Goal: Task Accomplishment & Management: Use online tool/utility

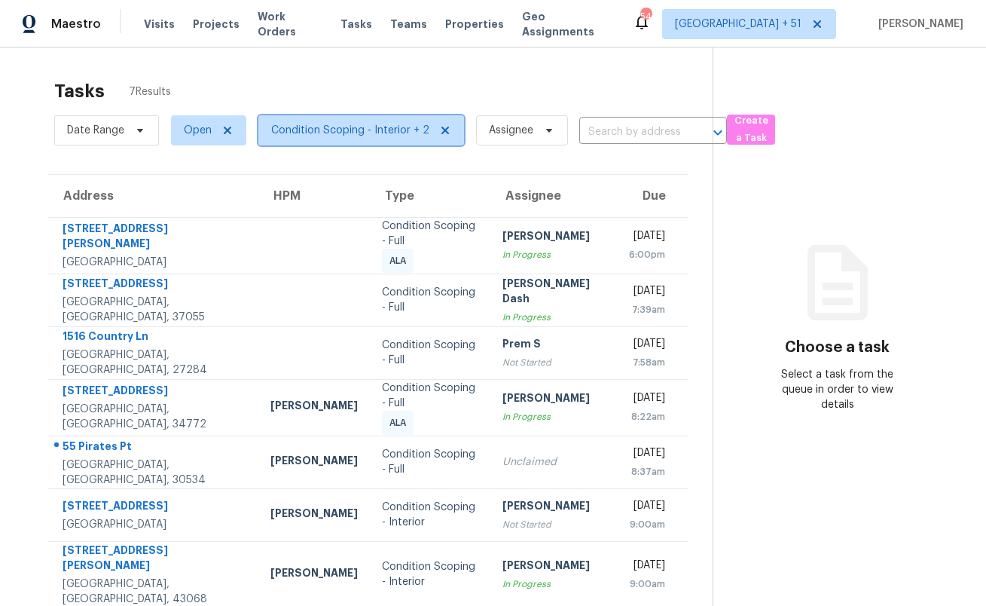
click at [301, 129] on span "Condition Scoping - Interior + 2" at bounding box center [350, 130] width 158 height 15
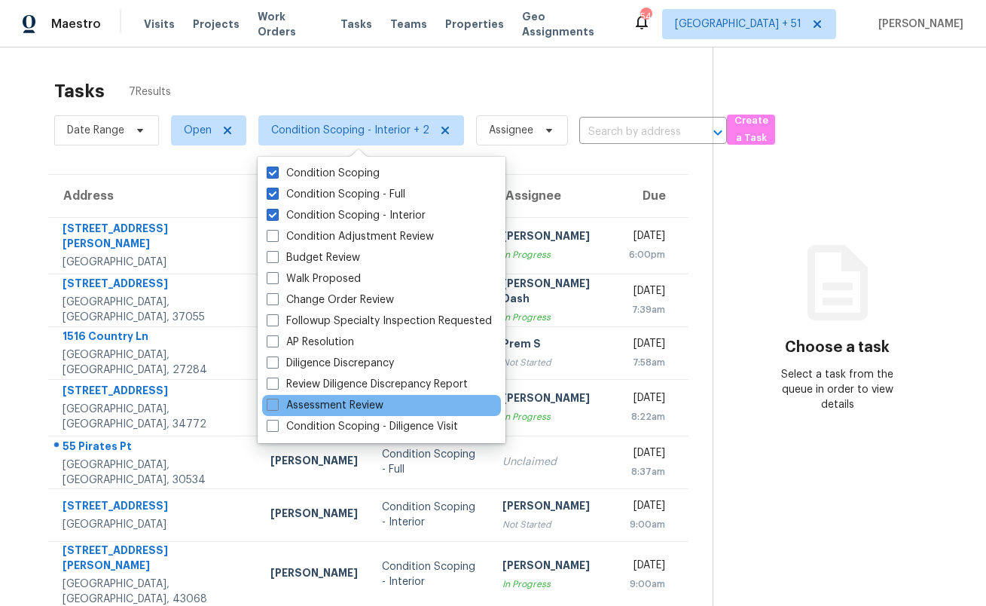
click at [398, 408] on div "Assessment Review" at bounding box center [381, 405] width 239 height 21
click at [329, 406] on label "Assessment Review" at bounding box center [325, 405] width 117 height 15
click at [276, 406] on input "Assessment Review" at bounding box center [272, 403] width 10 height 10
checkbox input "true"
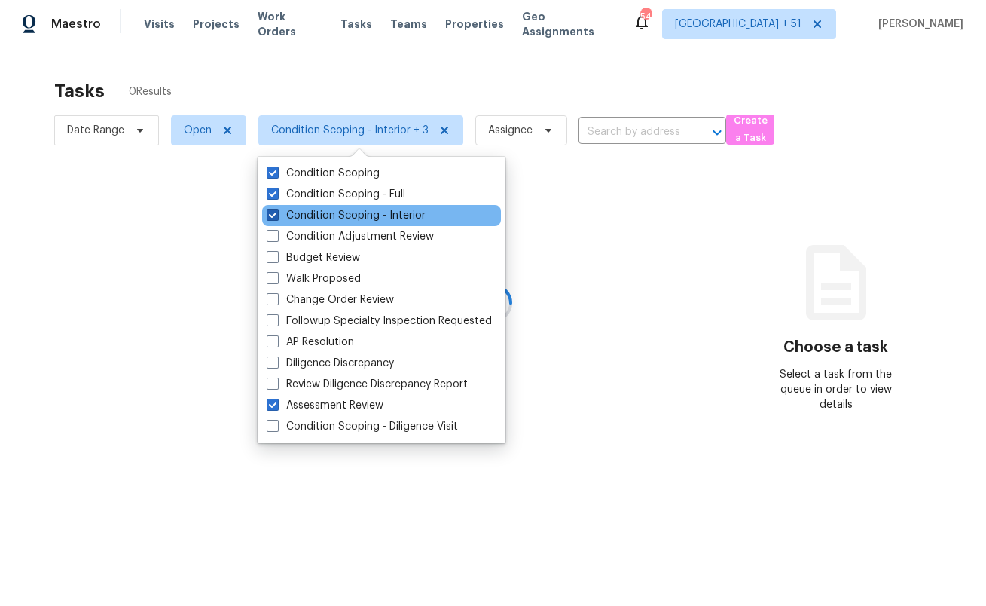
click at [295, 208] on label "Condition Scoping - Interior" at bounding box center [346, 215] width 159 height 15
click at [276, 208] on input "Condition Scoping - Interior" at bounding box center [272, 213] width 10 height 10
checkbox input "false"
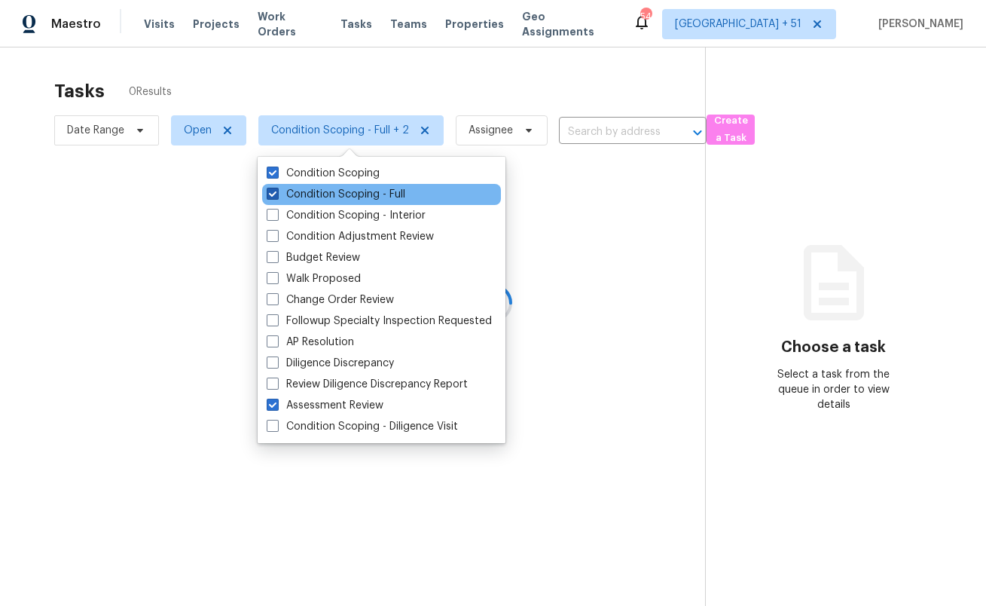
click at [295, 194] on label "Condition Scoping - Full" at bounding box center [336, 194] width 139 height 15
click at [276, 194] on input "Condition Scoping - Full" at bounding box center [272, 192] width 10 height 10
checkbox input "false"
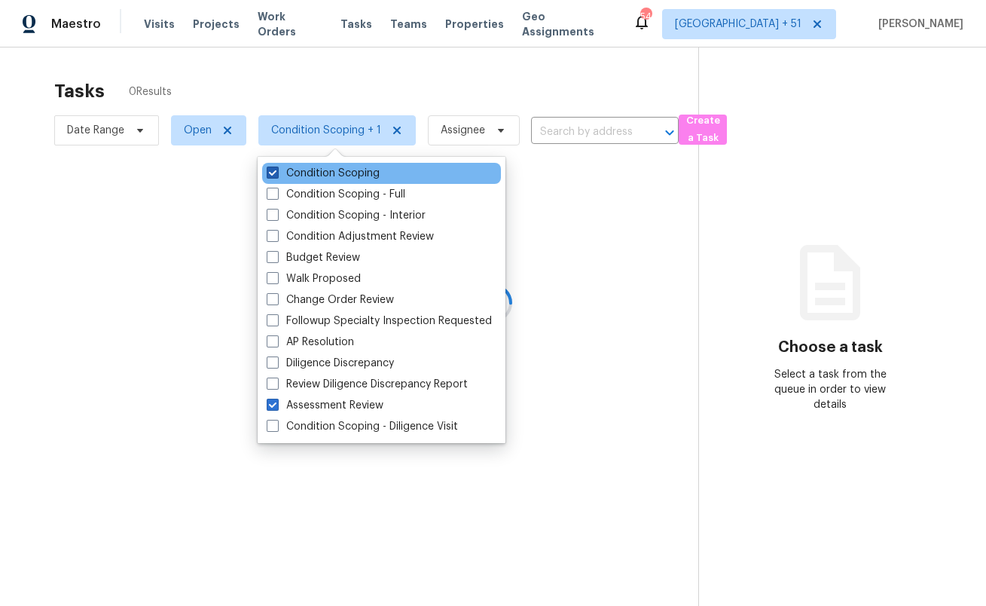
click at [294, 176] on label "Condition Scoping" at bounding box center [323, 173] width 113 height 15
click at [276, 175] on input "Condition Scoping" at bounding box center [272, 171] width 10 height 10
checkbox input "false"
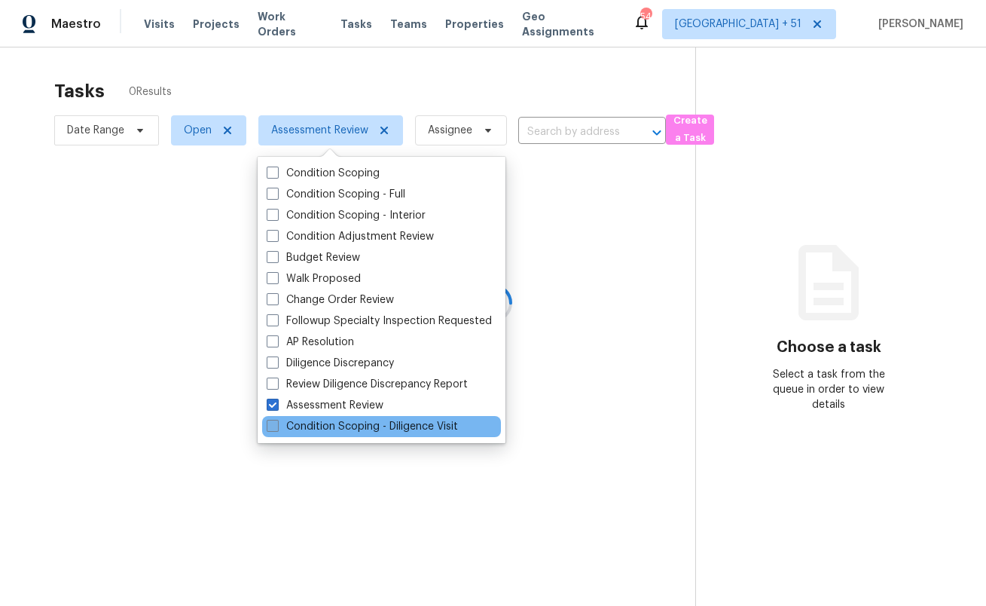
click at [316, 421] on label "Condition Scoping - Diligence Visit" at bounding box center [362, 426] width 191 height 15
click at [276, 421] on input "Condition Scoping - Diligence Visit" at bounding box center [272, 424] width 10 height 10
checkbox input "true"
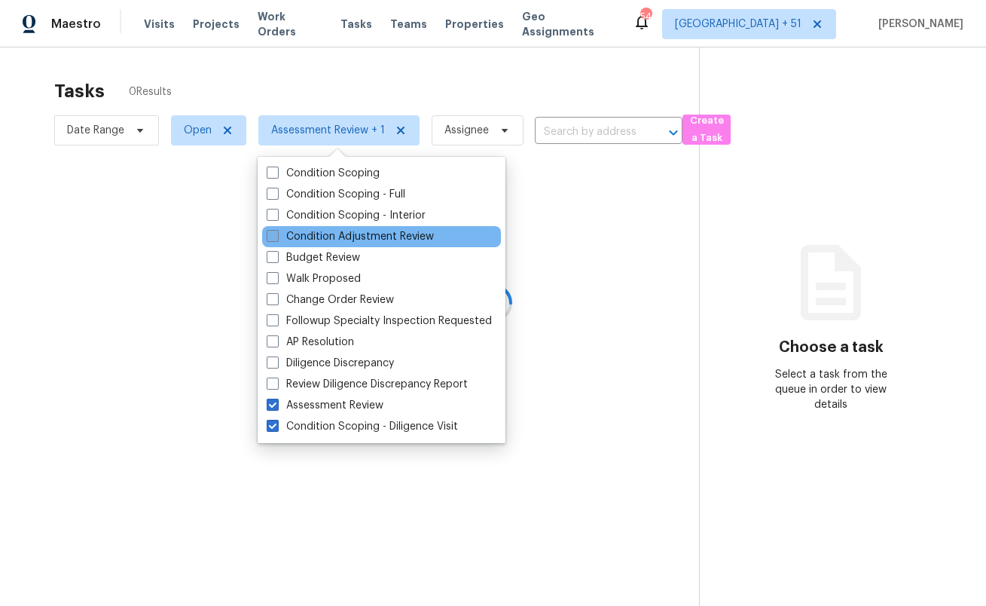
click at [334, 238] on label "Condition Adjustment Review" at bounding box center [350, 236] width 167 height 15
click at [276, 238] on input "Condition Adjustment Review" at bounding box center [272, 234] width 10 height 10
checkbox input "true"
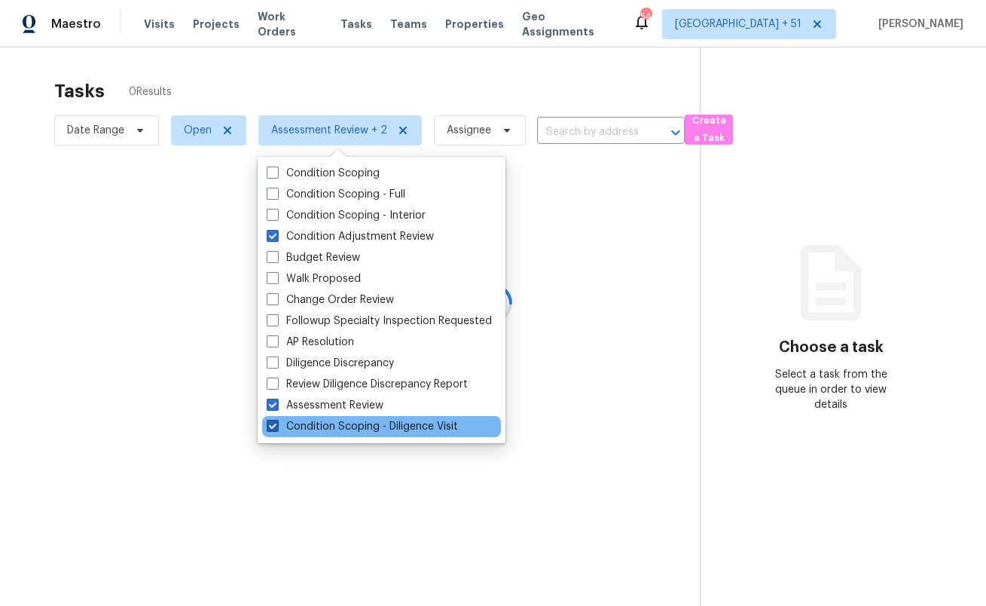
click at [344, 419] on label "Condition Scoping - Diligence Visit" at bounding box center [362, 426] width 191 height 15
click at [276, 419] on input "Condition Scoping - Diligence Visit" at bounding box center [272, 424] width 10 height 10
checkbox input "false"
click at [47, 221] on div at bounding box center [493, 303] width 986 height 606
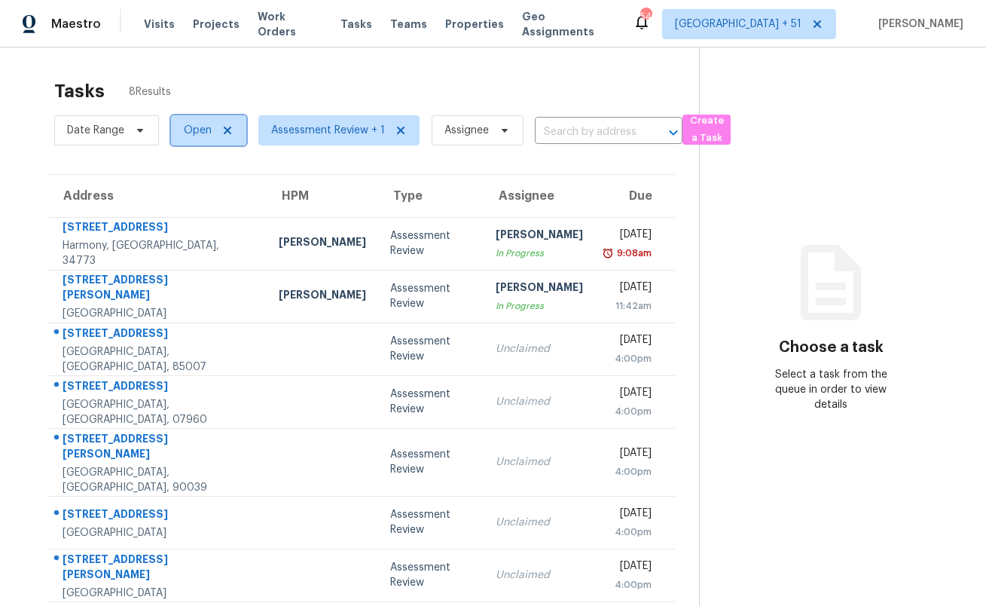
click at [198, 139] on span "Open" at bounding box center [208, 130] width 75 height 30
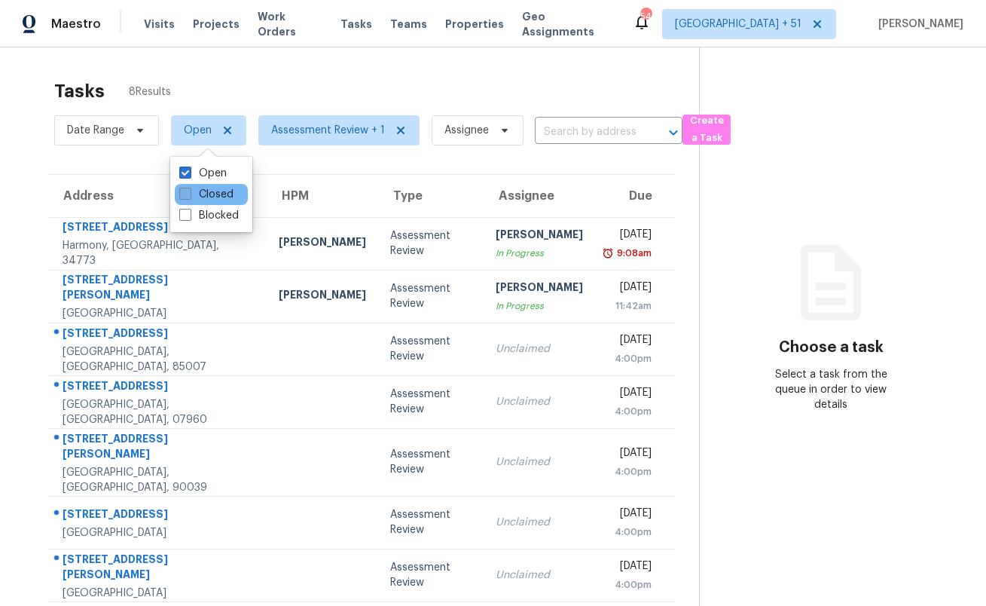
click at [219, 195] on label "Closed" at bounding box center [206, 194] width 54 height 15
click at [189, 195] on input "Closed" at bounding box center [184, 192] width 10 height 10
checkbox input "true"
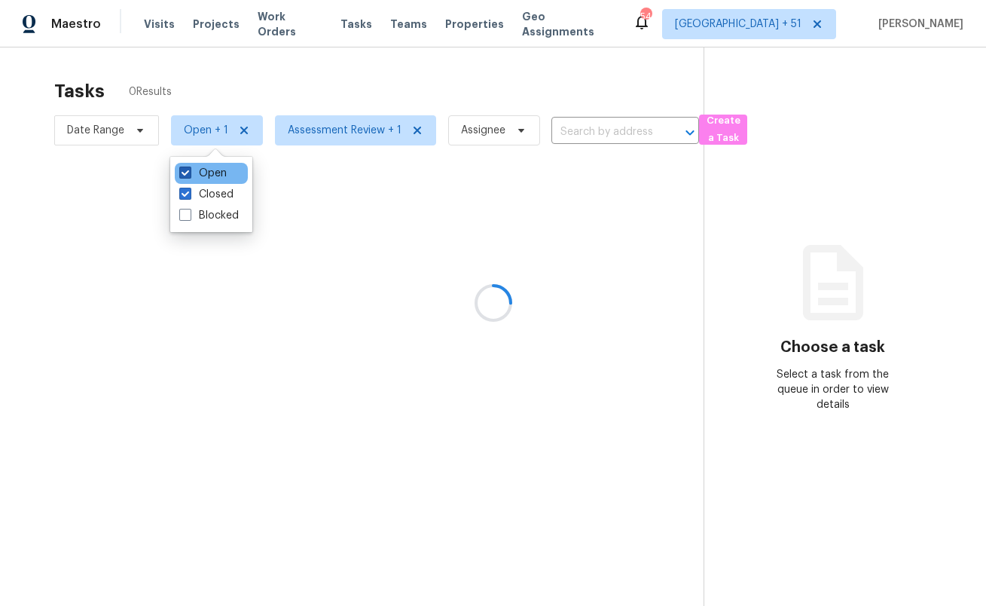
click at [218, 172] on label "Open" at bounding box center [202, 173] width 47 height 15
click at [189, 172] on input "Open" at bounding box center [184, 171] width 10 height 10
checkbox input "false"
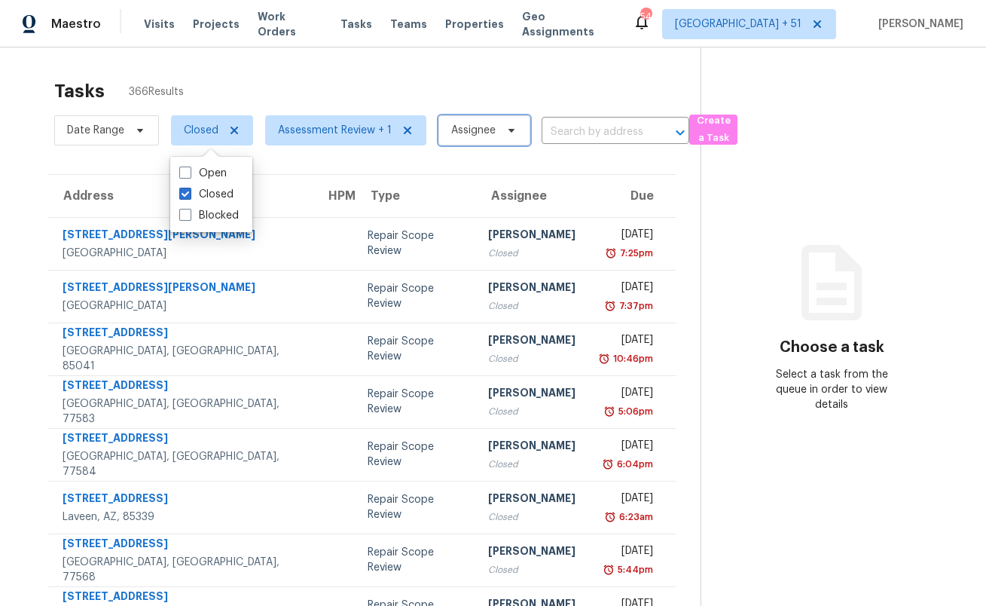
click at [475, 137] on span "Assignee" at bounding box center [473, 130] width 44 height 15
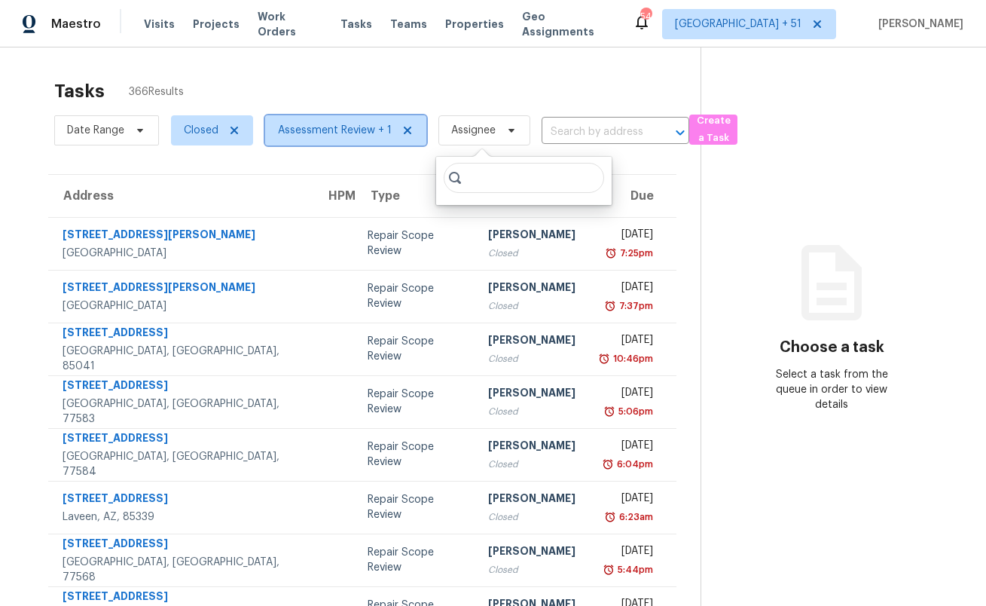
click at [358, 139] on span "Assessment Review + 1" at bounding box center [345, 130] width 161 height 30
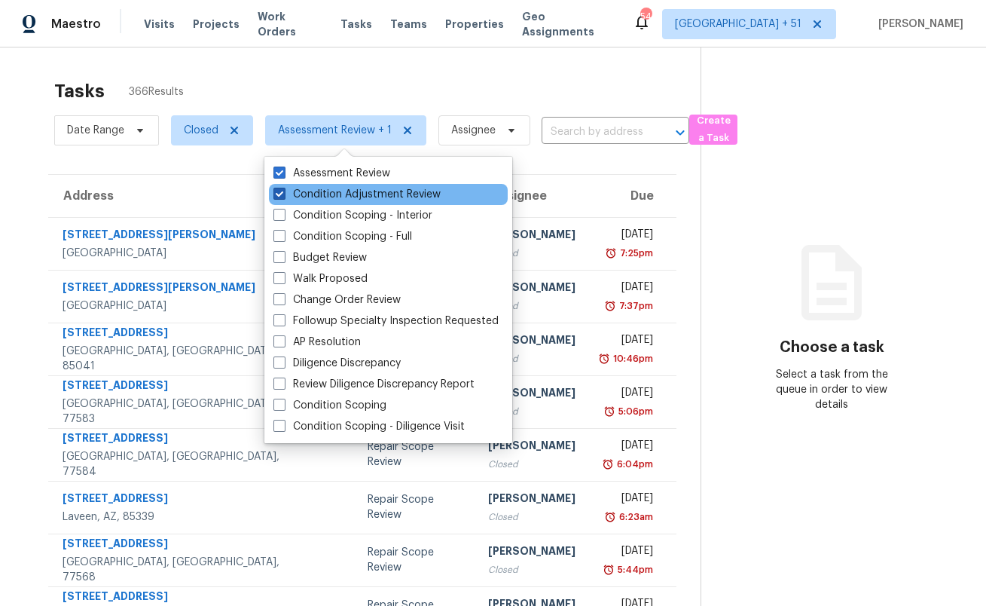
click at [370, 189] on label "Condition Adjustment Review" at bounding box center [356, 194] width 167 height 15
click at [283, 189] on input "Condition Adjustment Review" at bounding box center [278, 192] width 10 height 10
checkbox input "false"
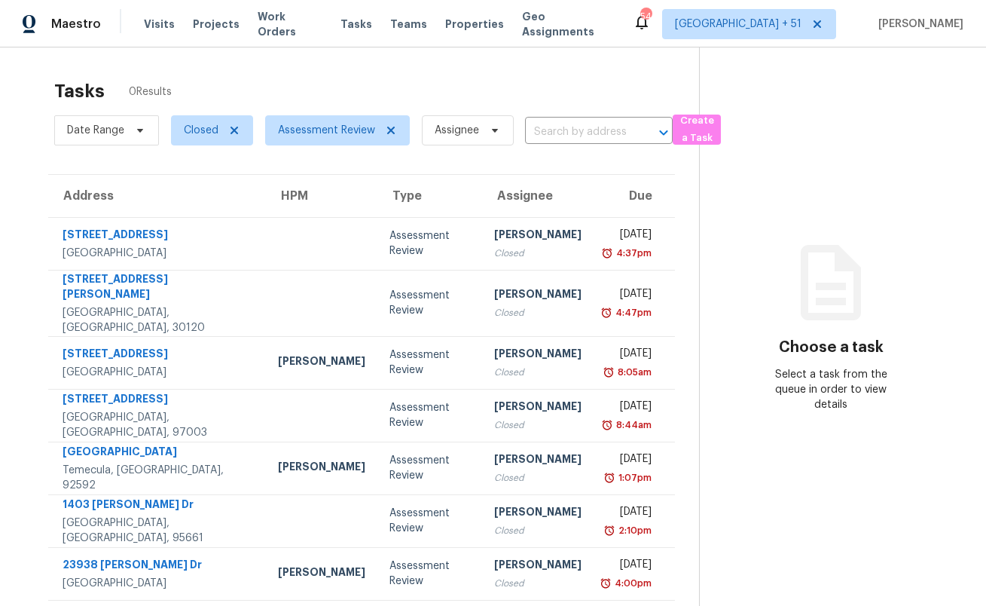
click at [450, 90] on div "Tasks 0 Results" at bounding box center [376, 91] width 645 height 39
click at [444, 135] on span "Assignee" at bounding box center [457, 130] width 44 height 15
type input "[PERSON_NAME].[PERSON_NAME]"
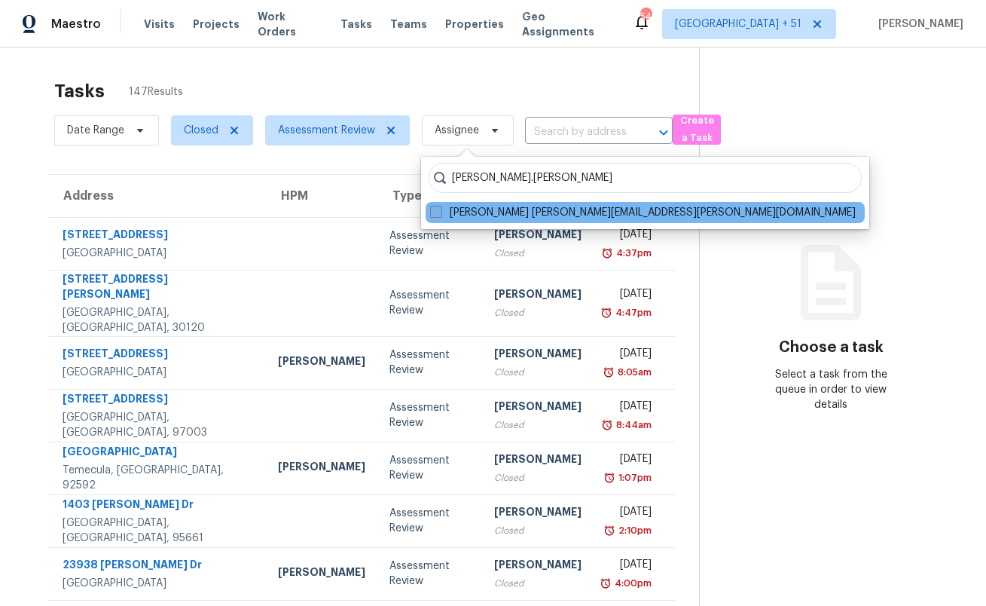
click at [612, 209] on label "[PERSON_NAME] [PERSON_NAME][EMAIL_ADDRESS][PERSON_NAME][DOMAIN_NAME]" at bounding box center [643, 212] width 426 height 15
click at [440, 209] on input "[PERSON_NAME] [PERSON_NAME][EMAIL_ADDRESS][PERSON_NAME][DOMAIN_NAME]" at bounding box center [435, 210] width 10 height 10
checkbox input "true"
